Goal: Information Seeking & Learning: Learn about a topic

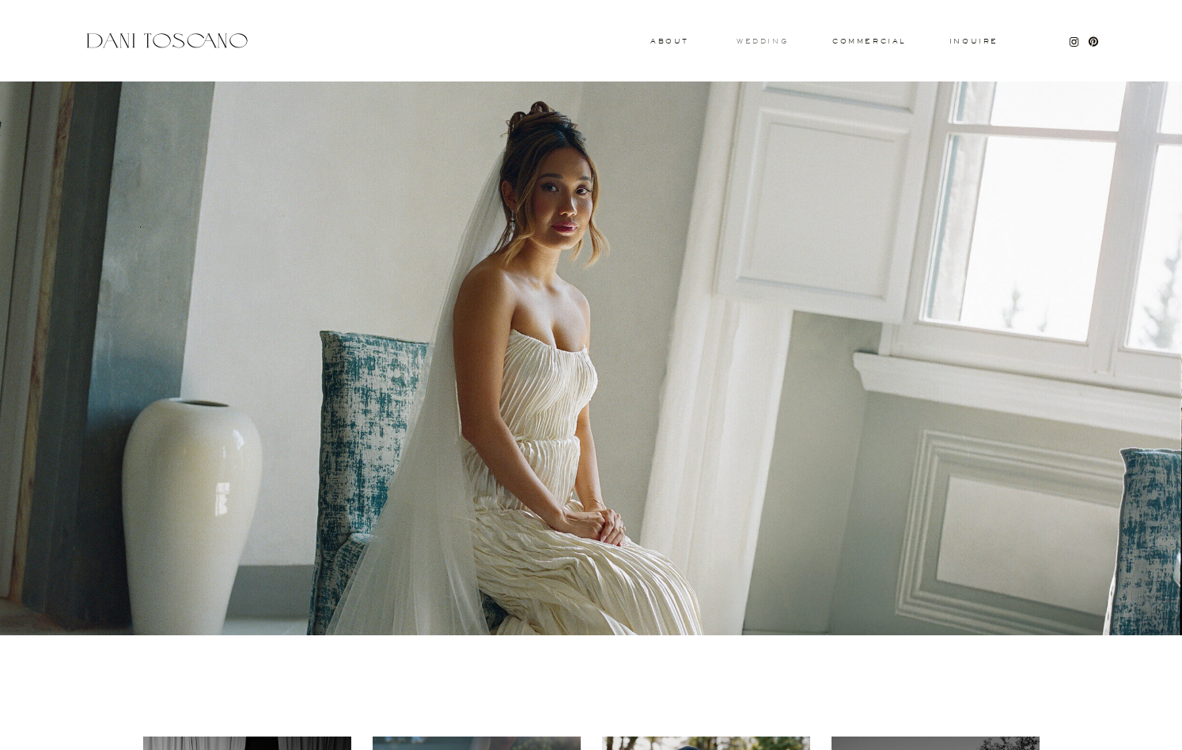
click at [763, 42] on h3 "wedding" at bounding box center [762, 41] width 51 height 6
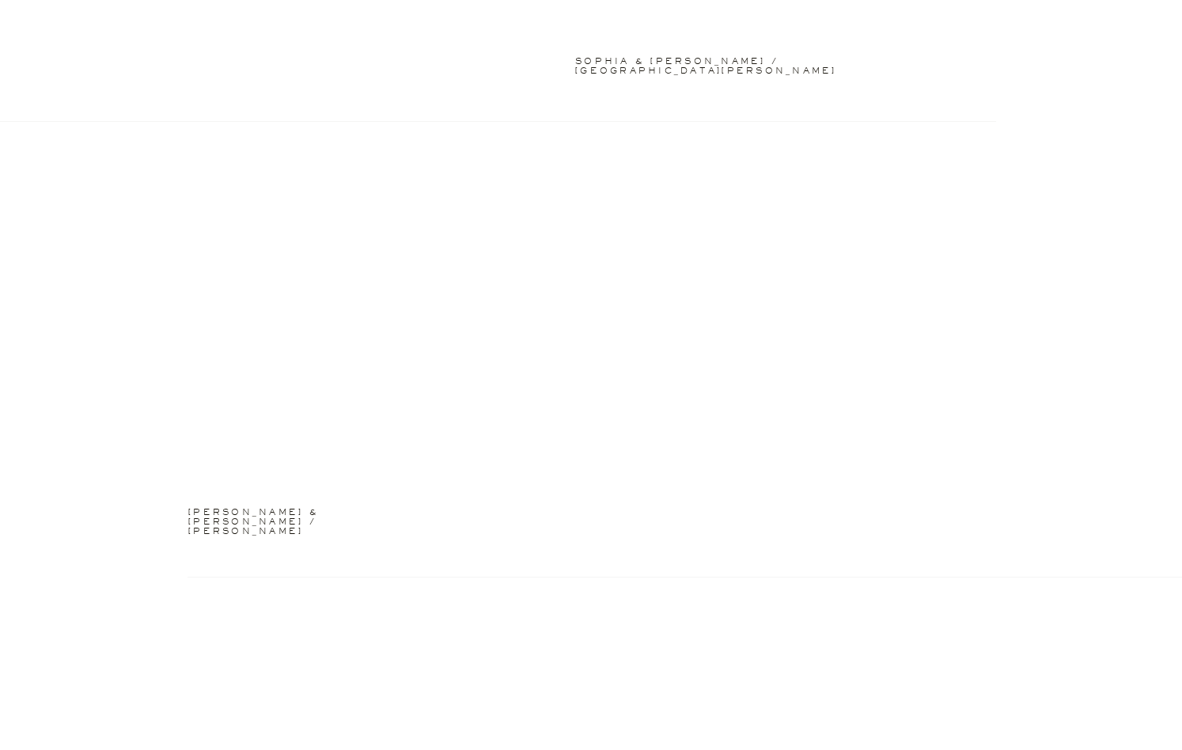
scroll to position [3459, 0]
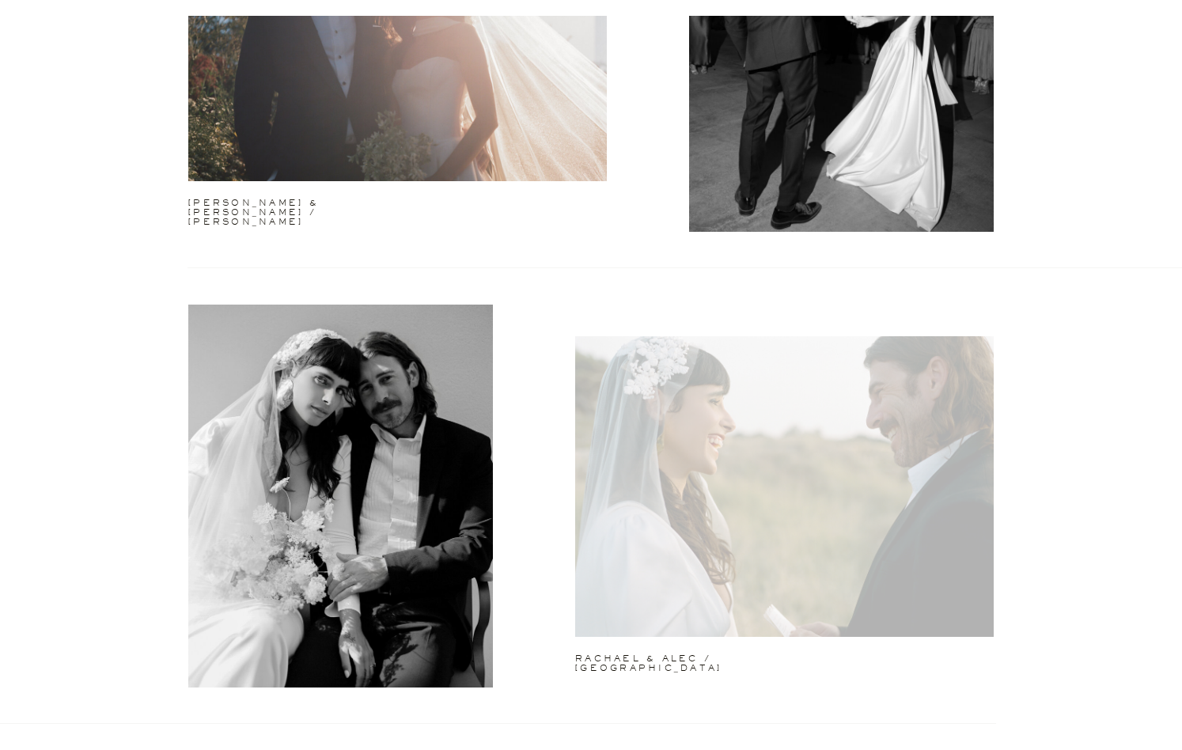
click at [767, 512] on div at bounding box center [784, 486] width 419 height 301
